Goal: Transaction & Acquisition: Purchase product/service

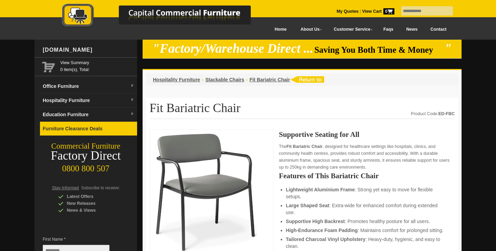
click at [61, 128] on link "Furniture Clearance Deals" at bounding box center [88, 129] width 97 height 14
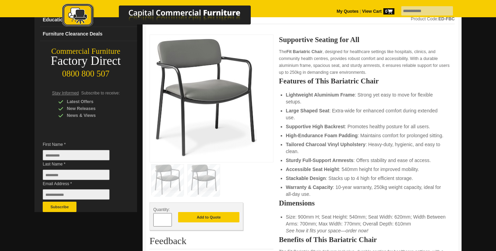
scroll to position [94, 0]
